Goal: Obtain resource: Obtain resource

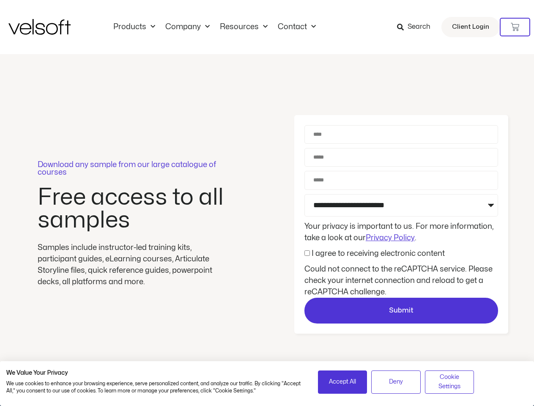
click at [267, 203] on div "Download any sample from our large catalogue of courses Free access to all samp…" at bounding box center [267, 224] width 534 height 340
click at [515, 27] on icon at bounding box center [514, 27] width 8 height 8
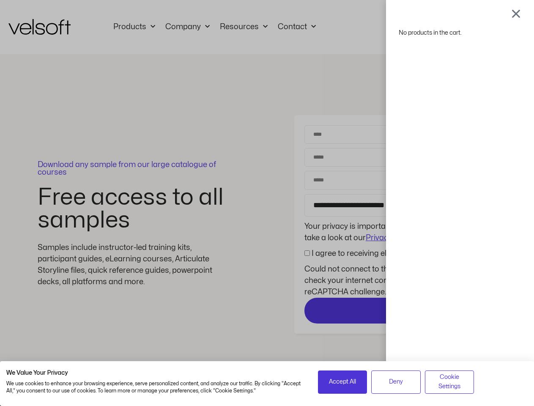
click at [401, 310] on div "No products in the cart." at bounding box center [267, 203] width 534 height 406
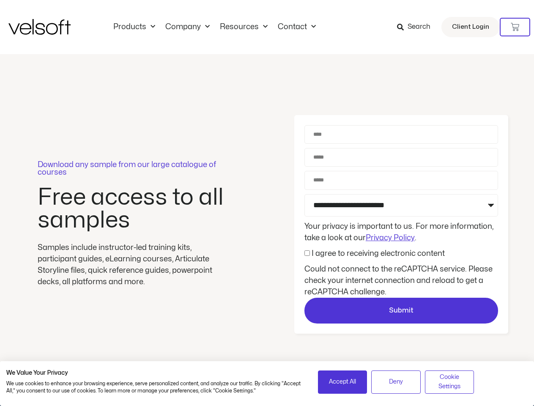
click at [342, 381] on span "Accept All" at bounding box center [342, 381] width 27 height 9
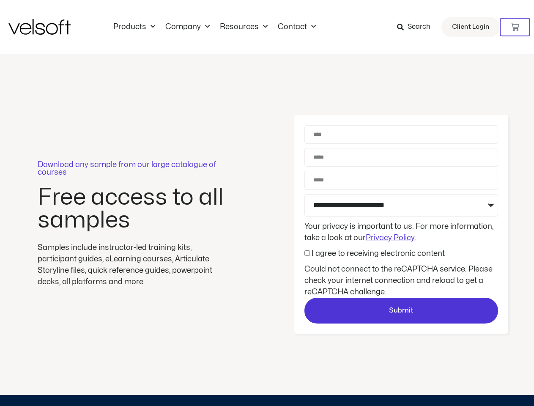
click at [395, 381] on div "Download any sample from our large catalogue of courses Free access to all samp…" at bounding box center [267, 224] width 534 height 340
click at [449, 381] on div "Download any sample from our large catalogue of courses Free access to all samp…" at bounding box center [267, 224] width 534 height 340
